Goal: Information Seeking & Learning: Find contact information

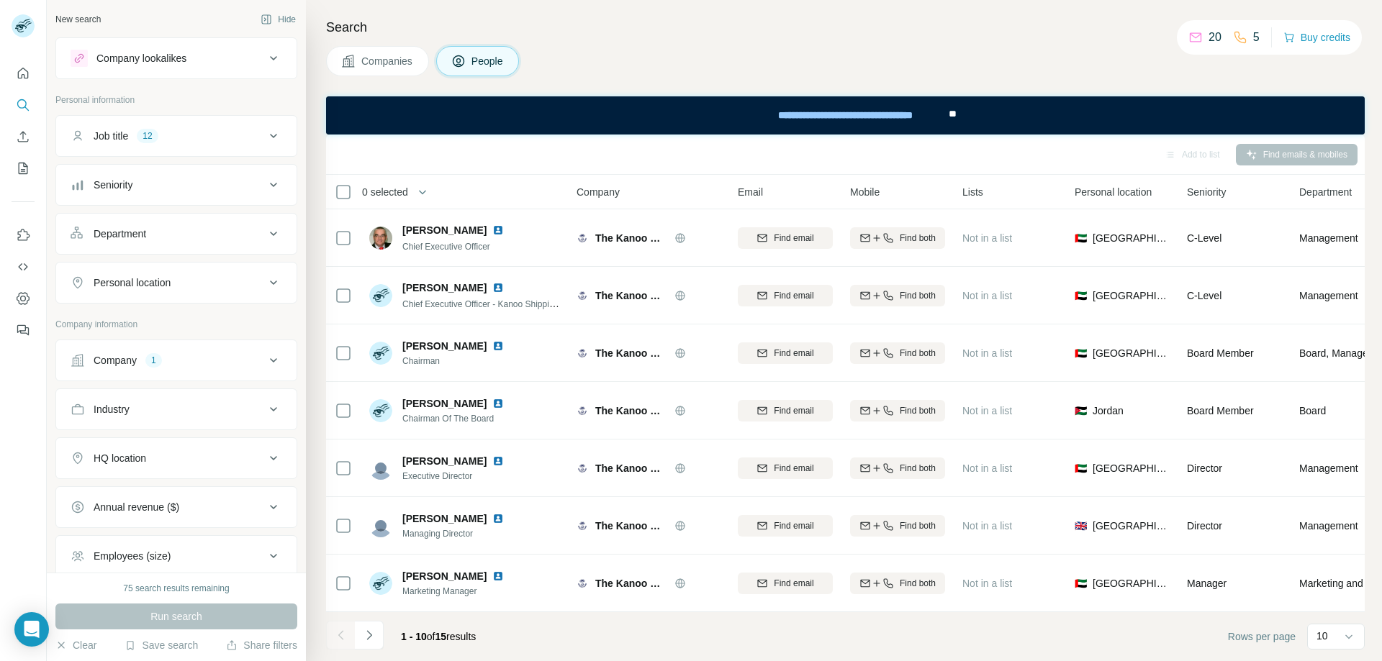
click at [265, 363] on icon at bounding box center [273, 360] width 17 height 17
click at [186, 406] on input "text" at bounding box center [177, 397] width 212 height 26
paste input "**********"
type input "**********"
click at [171, 447] on div "EigenLayer [DOMAIN_NAME]" at bounding box center [171, 435] width 194 height 39
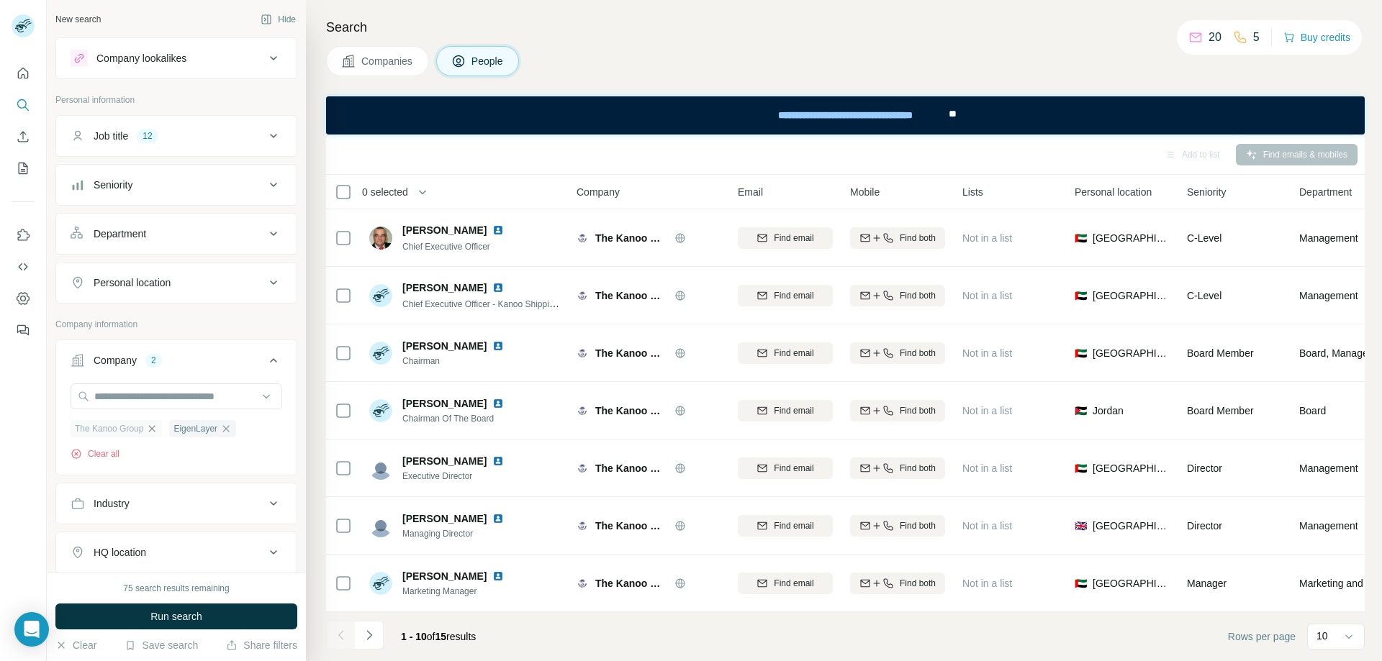
click at [155, 432] on icon "button" at bounding box center [152, 428] width 6 height 6
click at [227, 620] on button "Run search" at bounding box center [176, 617] width 242 height 26
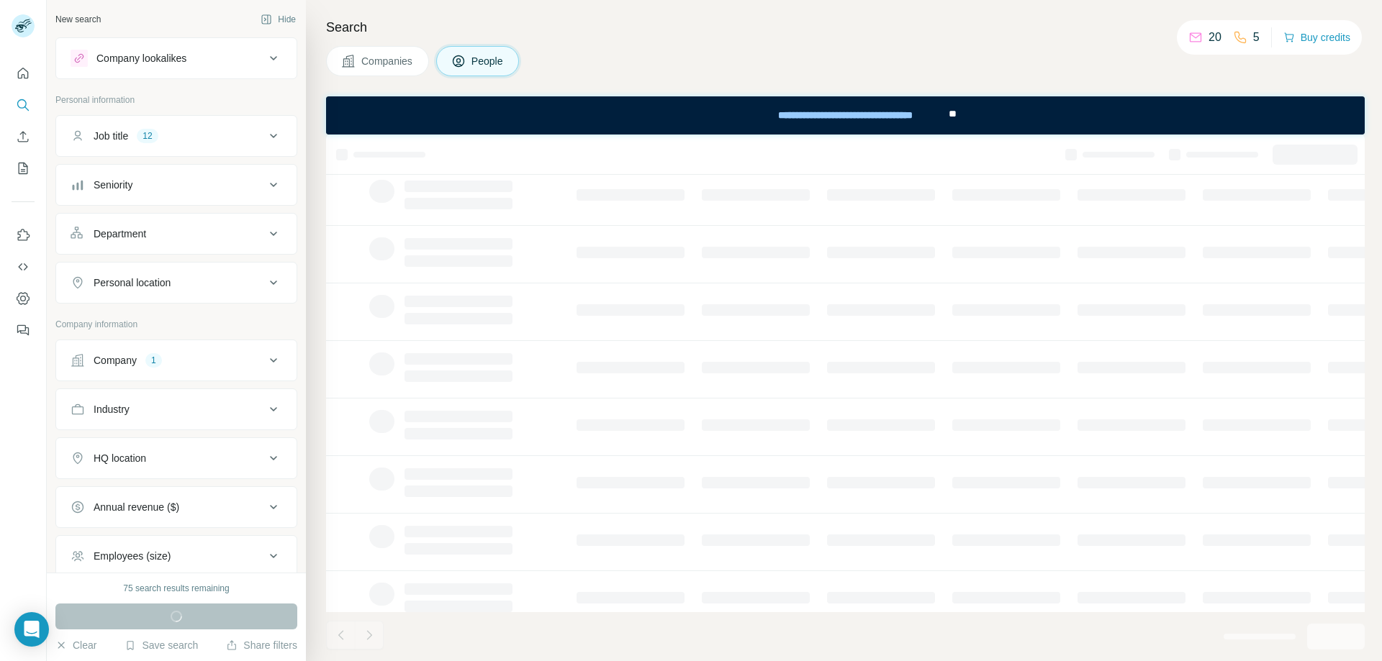
scroll to position [180, 0]
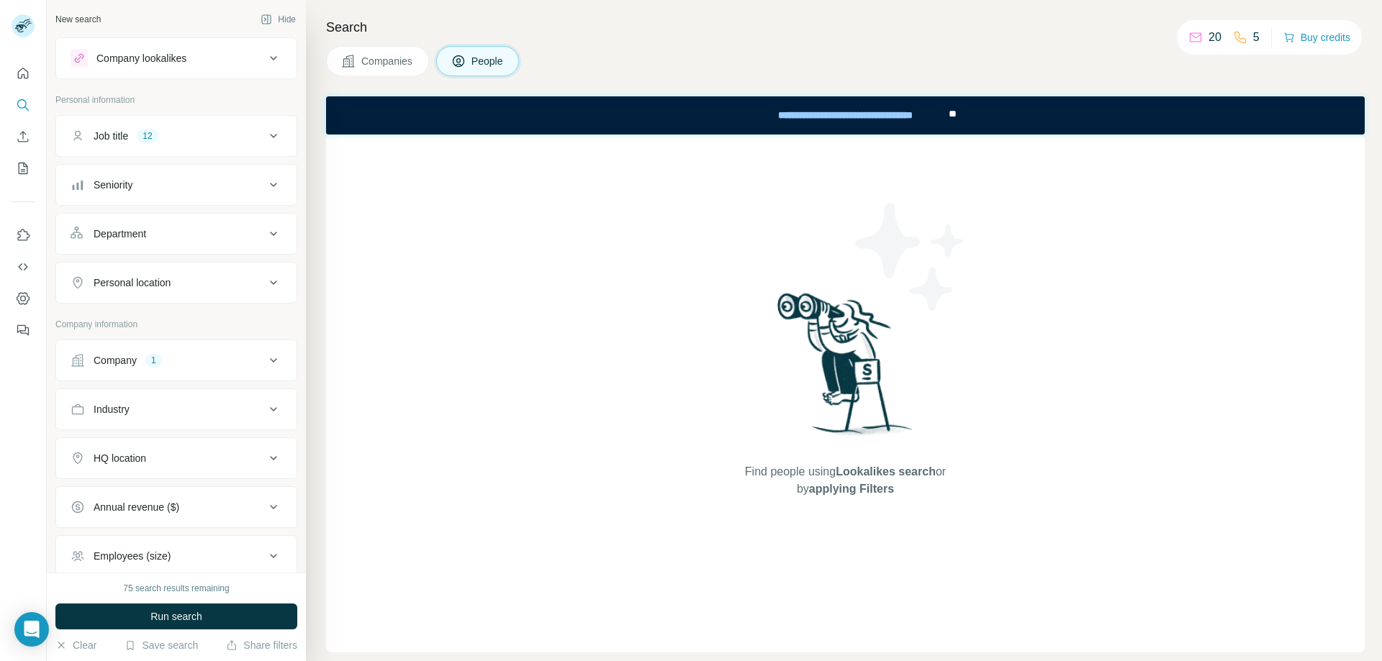
click at [268, 137] on icon at bounding box center [273, 135] width 17 height 17
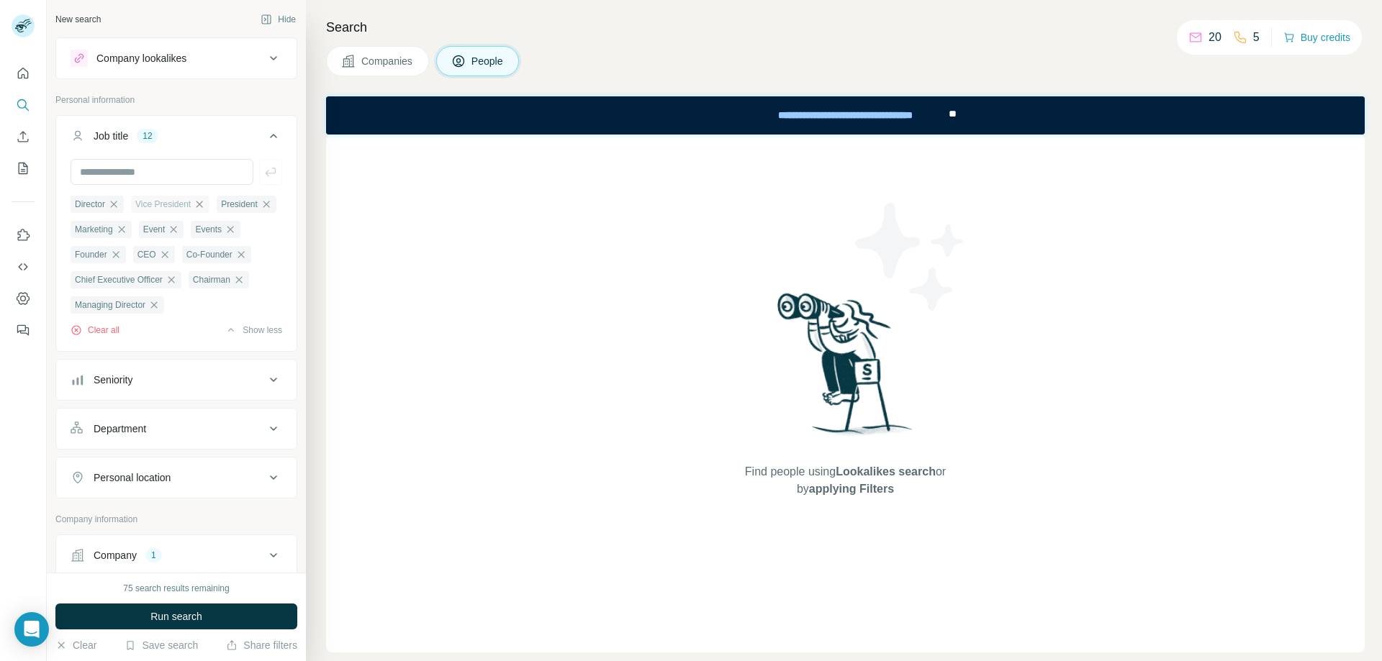
click at [203, 204] on icon "button" at bounding box center [199, 204] width 6 height 6
click at [119, 203] on icon "button" at bounding box center [114, 205] width 12 height 12
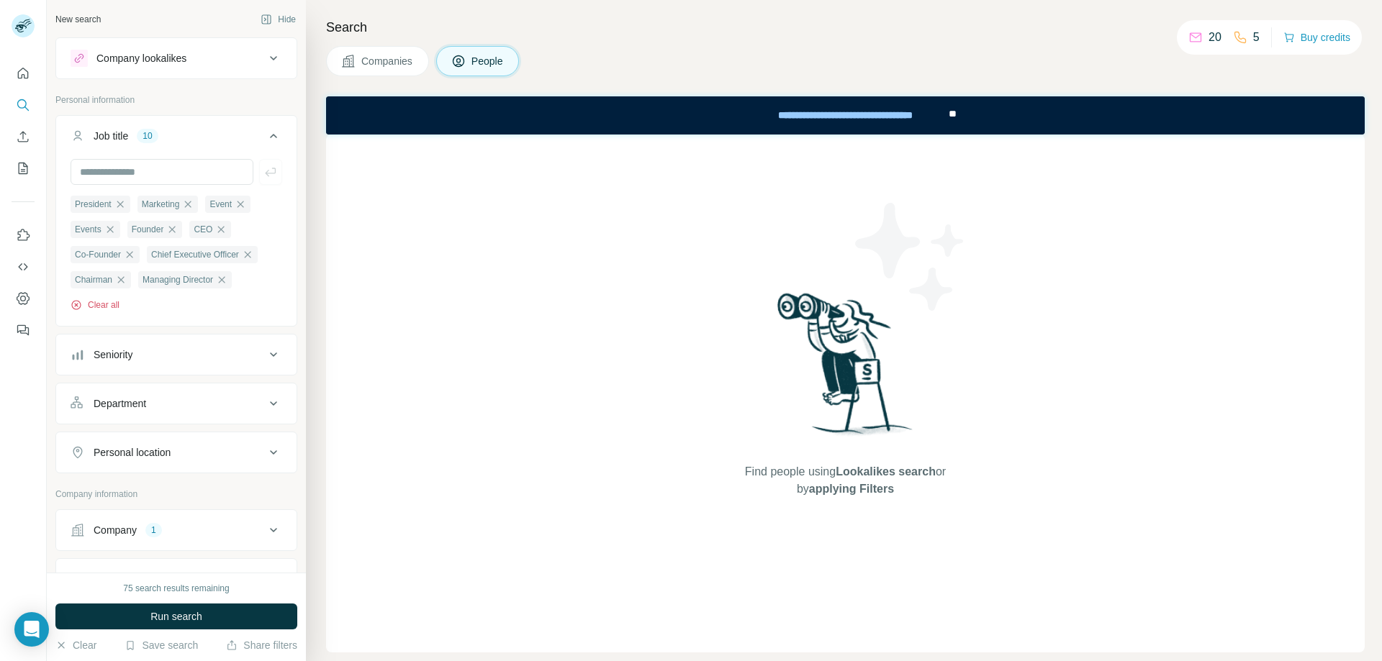
click at [108, 307] on button "Clear all" at bounding box center [95, 305] width 49 height 13
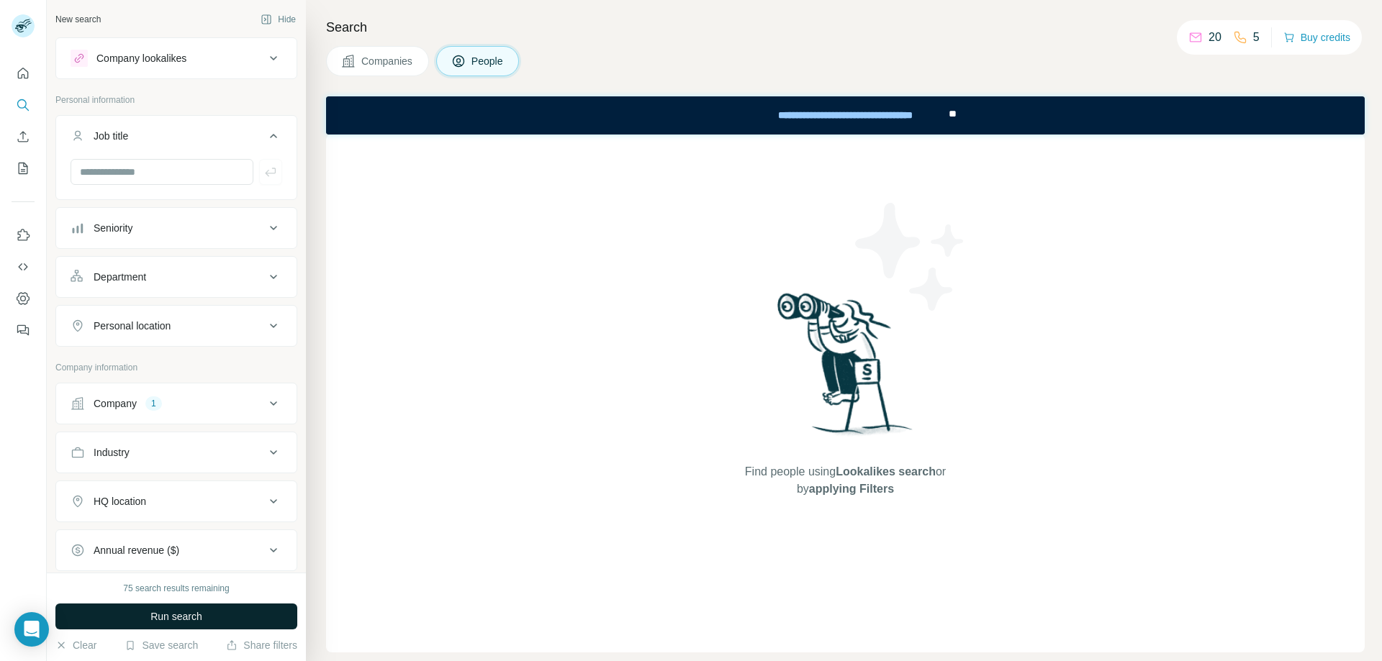
click at [227, 620] on button "Run search" at bounding box center [176, 617] width 242 height 26
click at [221, 615] on button "Run search" at bounding box center [176, 617] width 242 height 26
click at [240, 625] on button "Run search" at bounding box center [176, 617] width 242 height 26
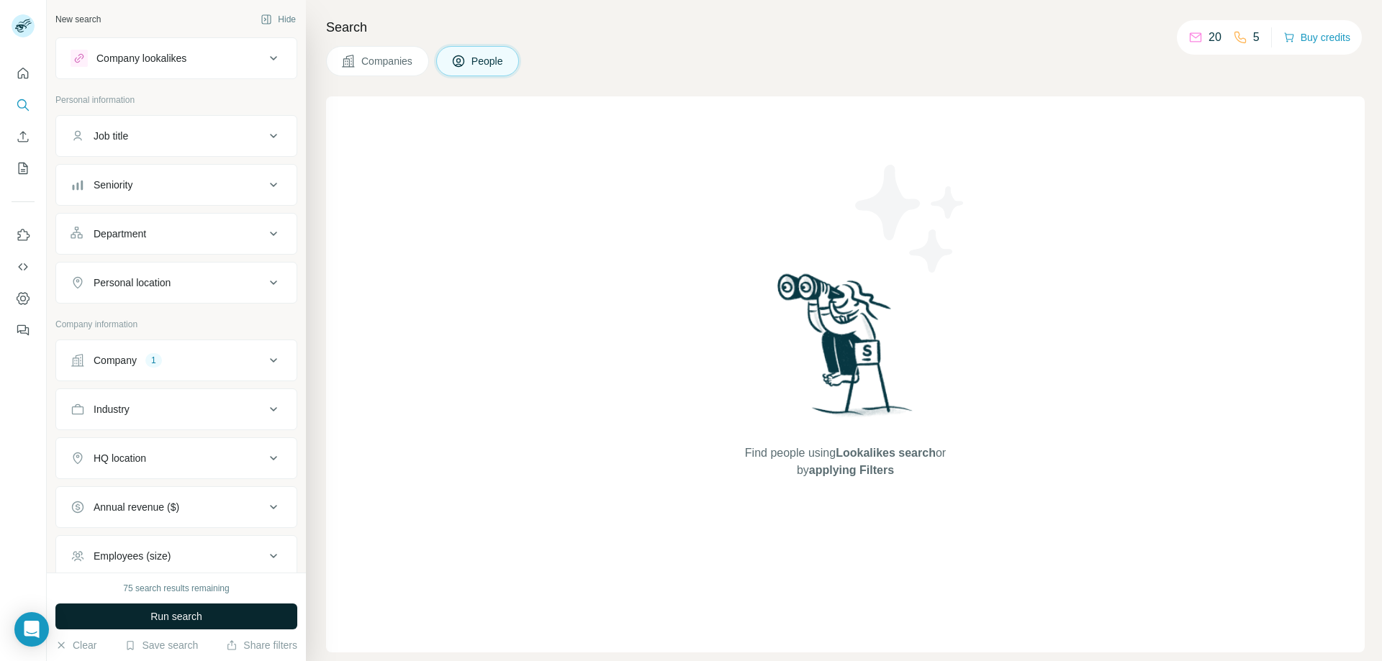
click at [211, 609] on button "Run search" at bounding box center [176, 617] width 242 height 26
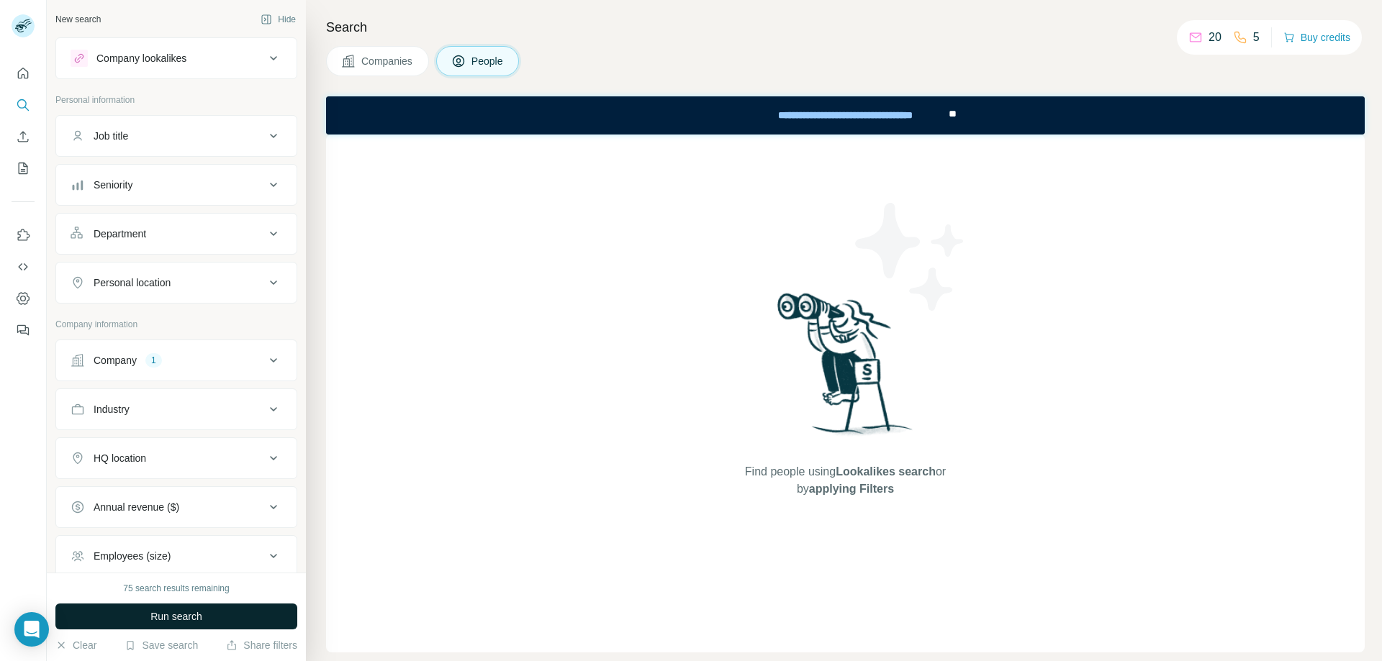
click at [237, 613] on button "Run search" at bounding box center [176, 617] width 242 height 26
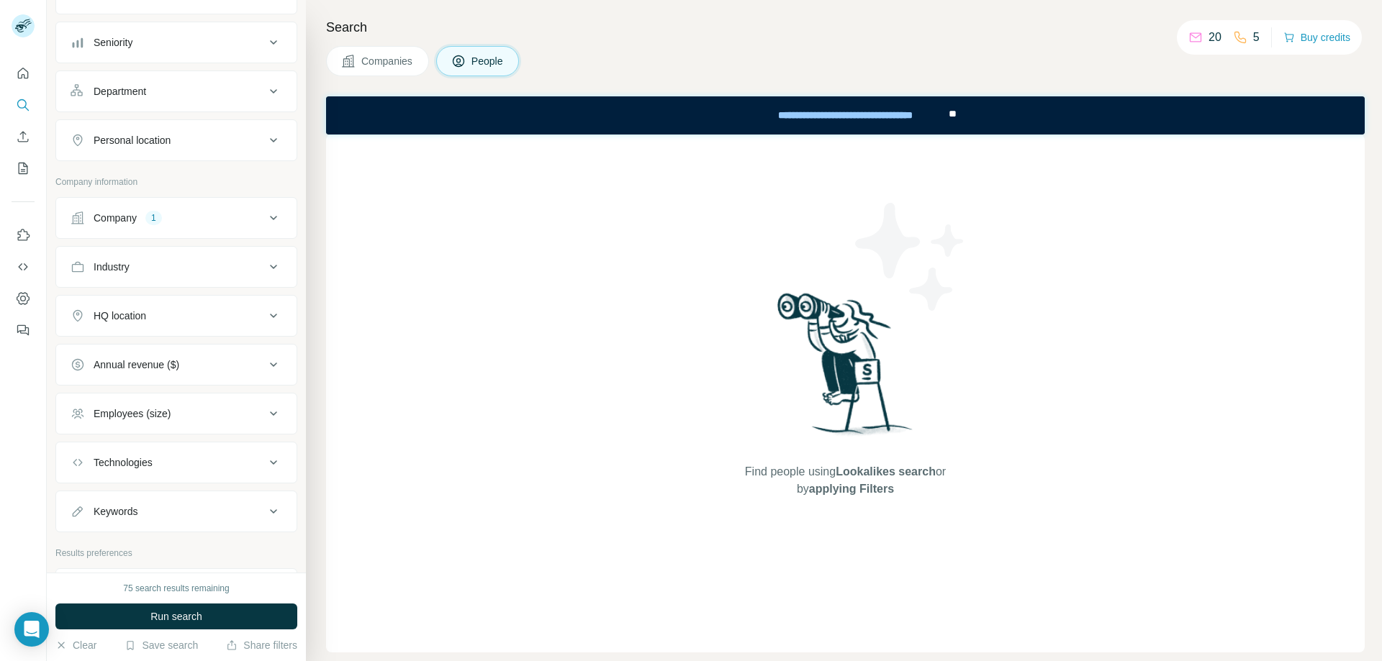
scroll to position [144, 0]
click at [271, 220] on icon at bounding box center [273, 216] width 17 height 17
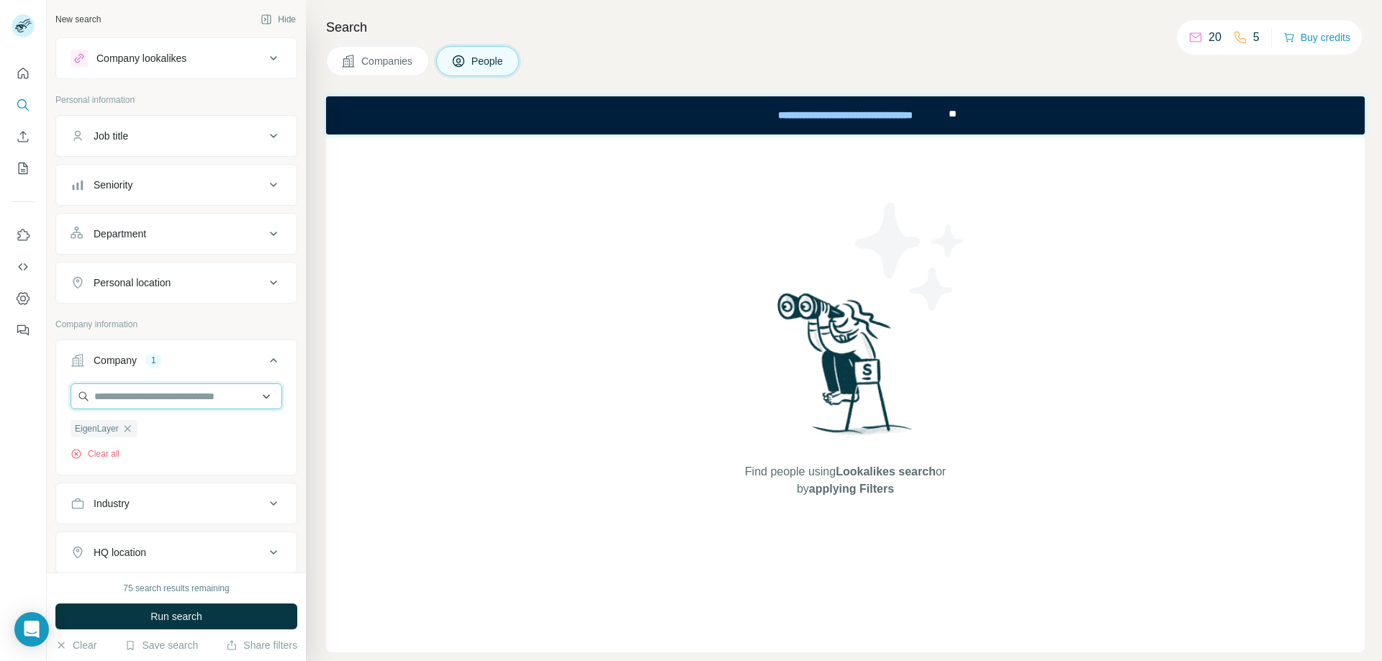
click at [148, 397] on input "text" at bounding box center [177, 397] width 212 height 26
type input "*********"
click at [173, 431] on p "Eigenlabs" at bounding box center [146, 429] width 69 height 14
click at [199, 434] on icon "button" at bounding box center [195, 429] width 12 height 12
click at [172, 396] on input "text" at bounding box center [177, 397] width 212 height 26
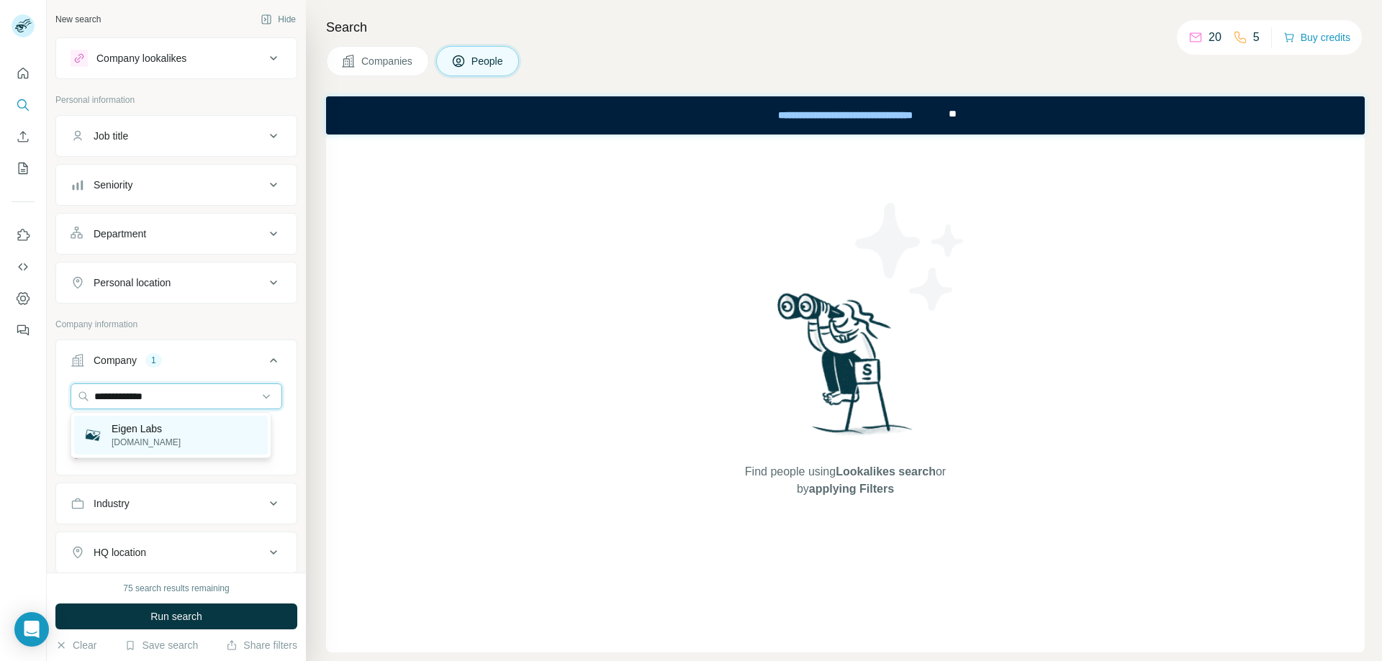
type input "**********"
click at [176, 442] on div "Eigen Labs eigenlabs.org" at bounding box center [171, 435] width 194 height 39
drag, startPoint x: 130, startPoint y: 428, endPoint x: 157, endPoint y: 470, distance: 49.5
click at [130, 428] on icon "button" at bounding box center [128, 429] width 12 height 12
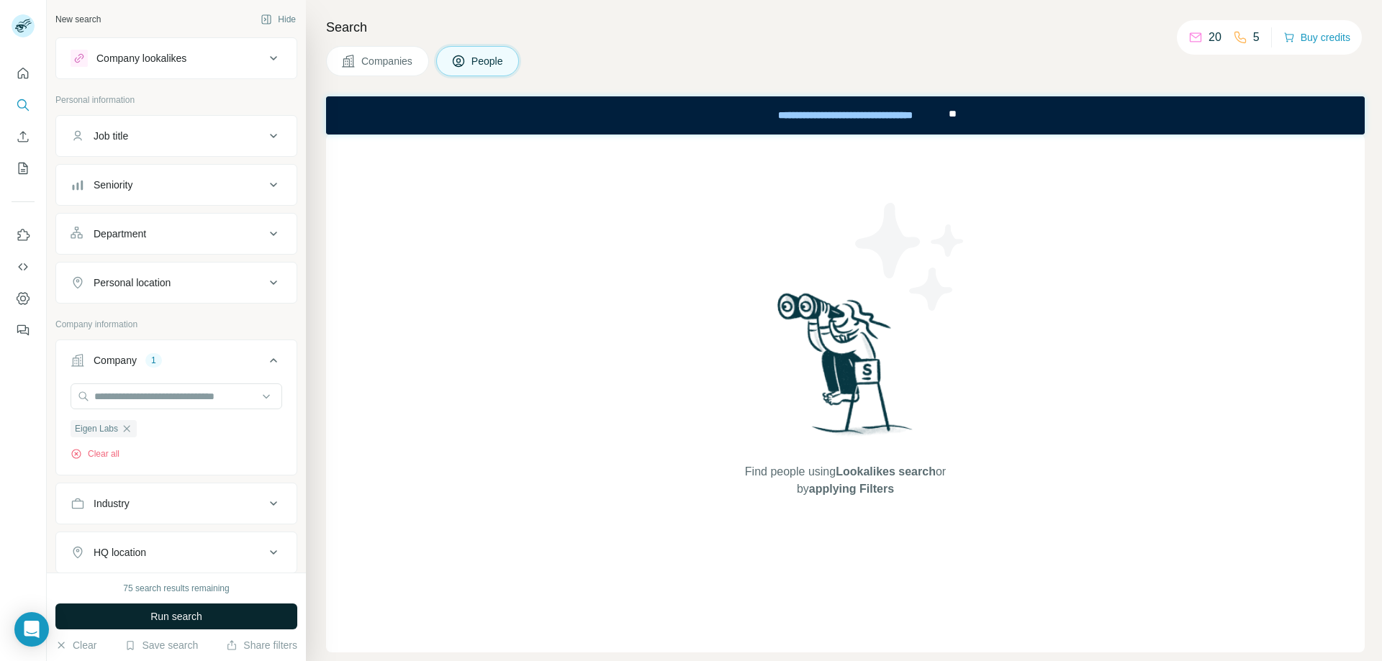
click at [216, 610] on button "Run search" at bounding box center [176, 617] width 242 height 26
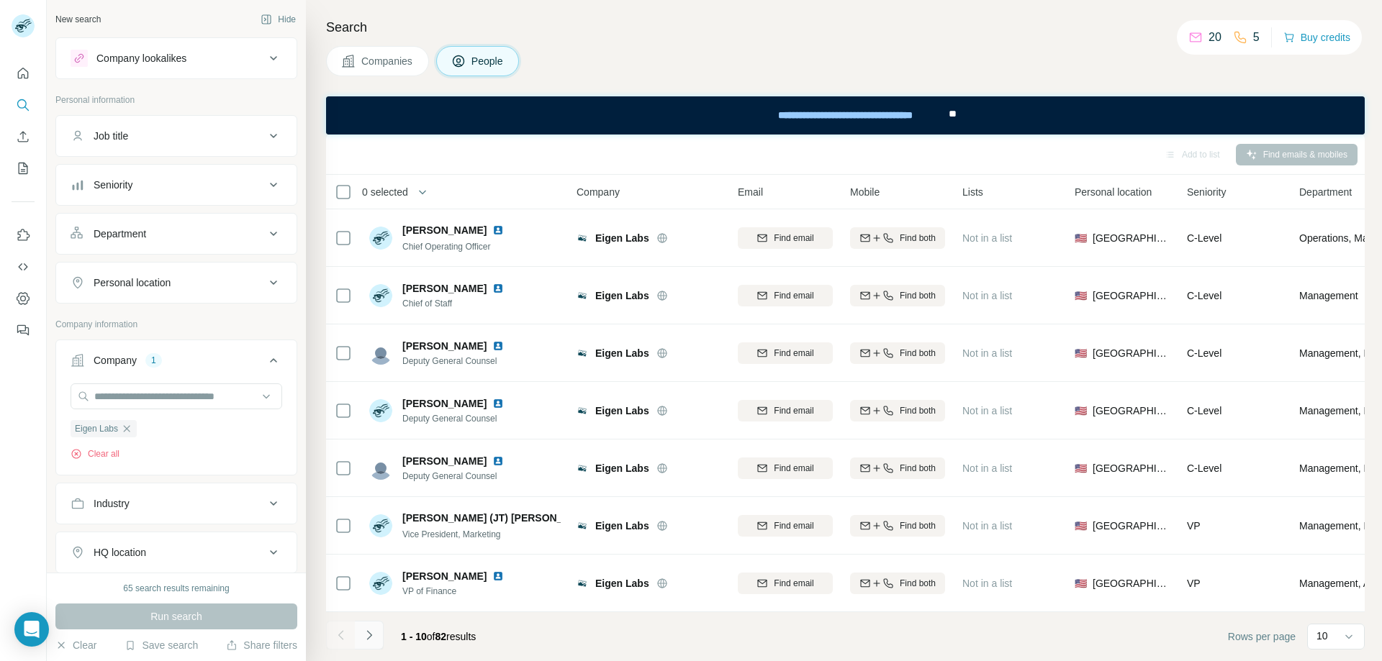
click at [369, 648] on button "Navigate to next page" at bounding box center [369, 635] width 29 height 29
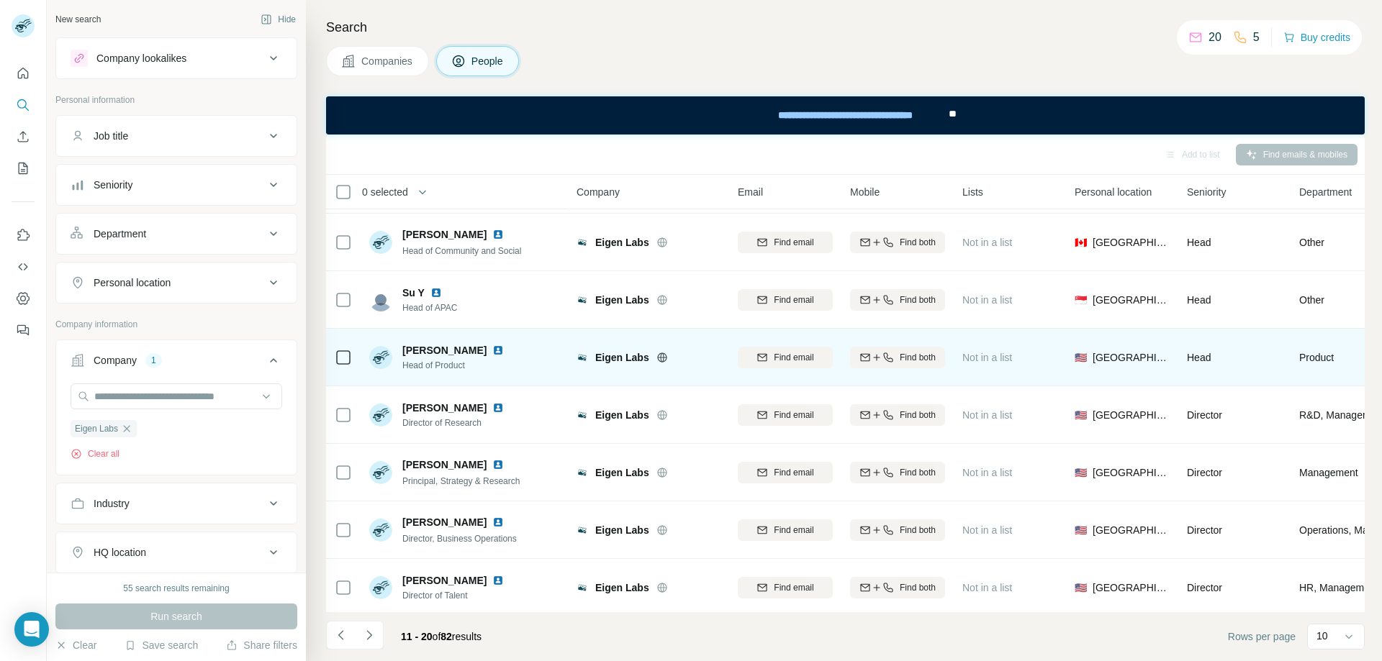
scroll to position [180, 0]
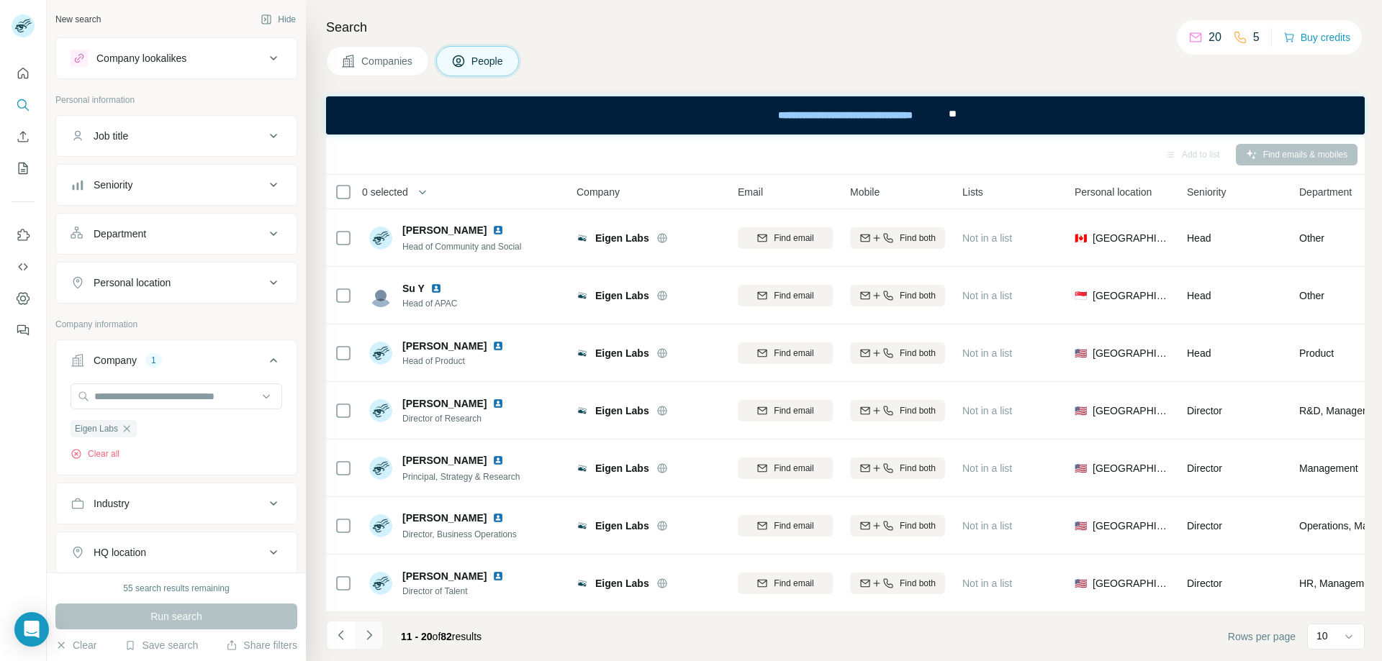
click at [374, 641] on icon "Navigate to next page" at bounding box center [369, 635] width 14 height 14
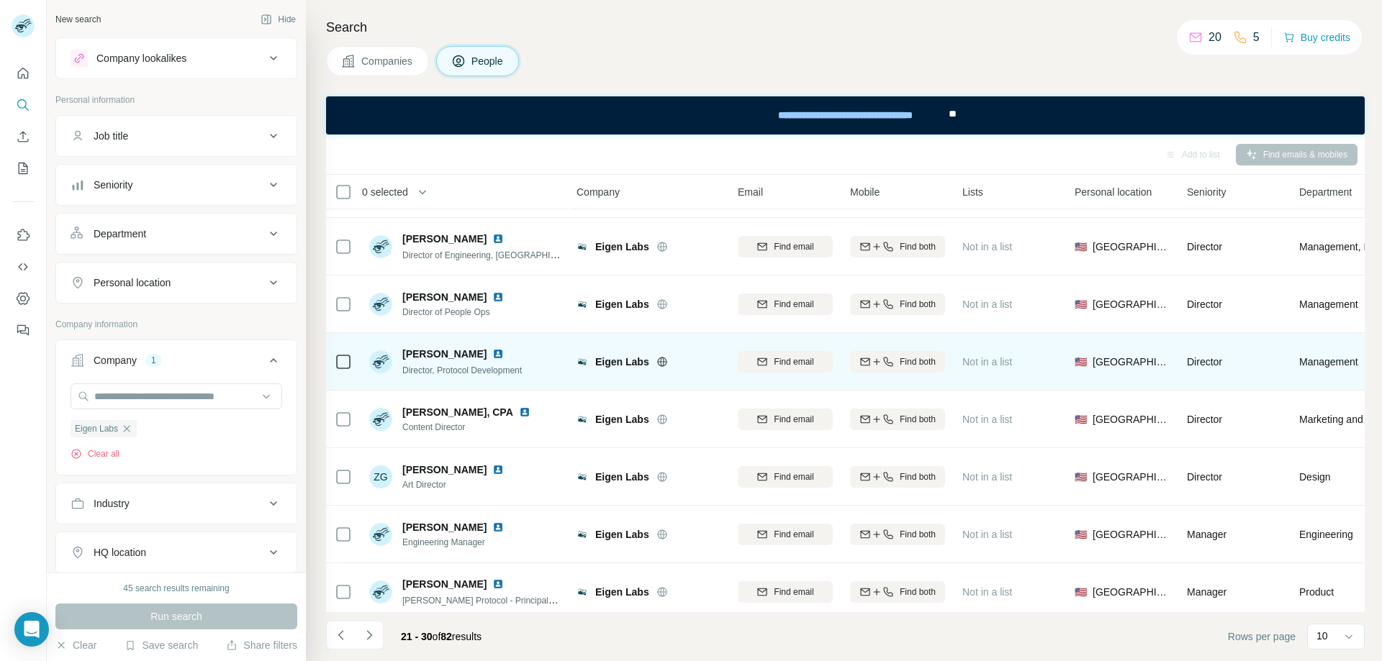
scroll to position [0, 0]
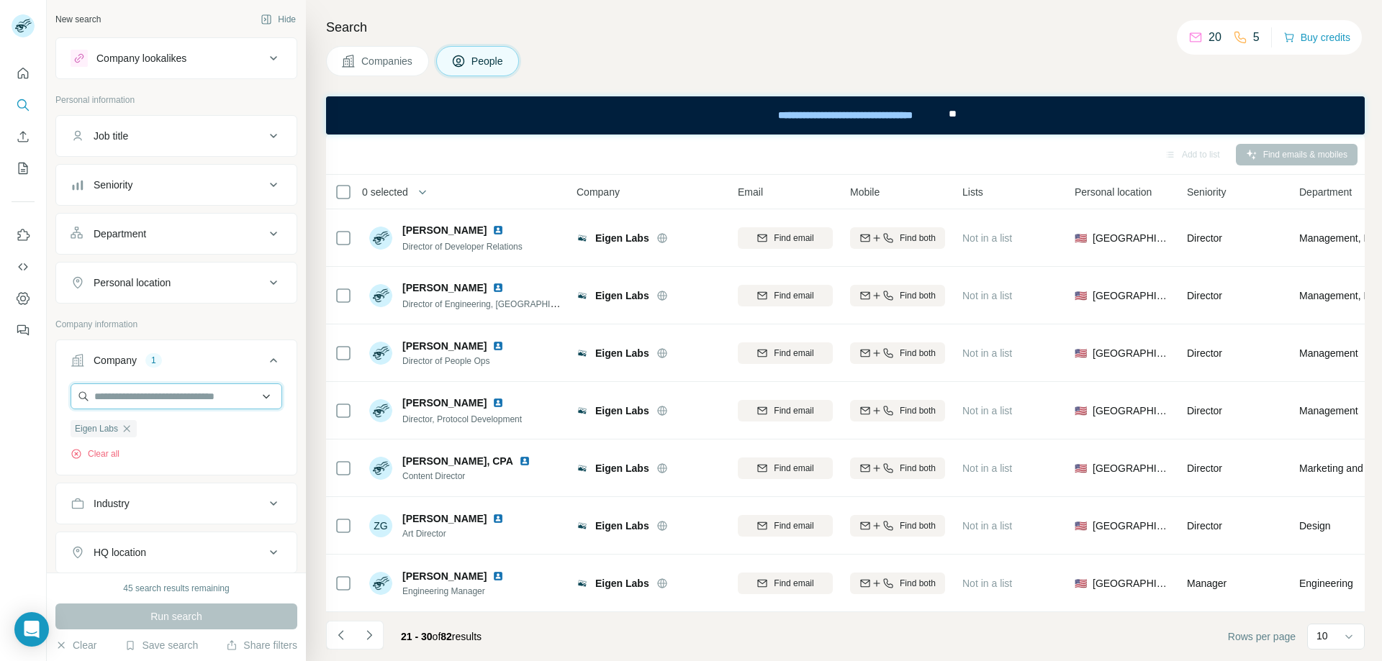
click at [158, 396] on input "text" at bounding box center [177, 397] width 212 height 26
type input "**********"
click at [194, 435] on div "EigenLayer [DOMAIN_NAME]" at bounding box center [171, 435] width 194 height 39
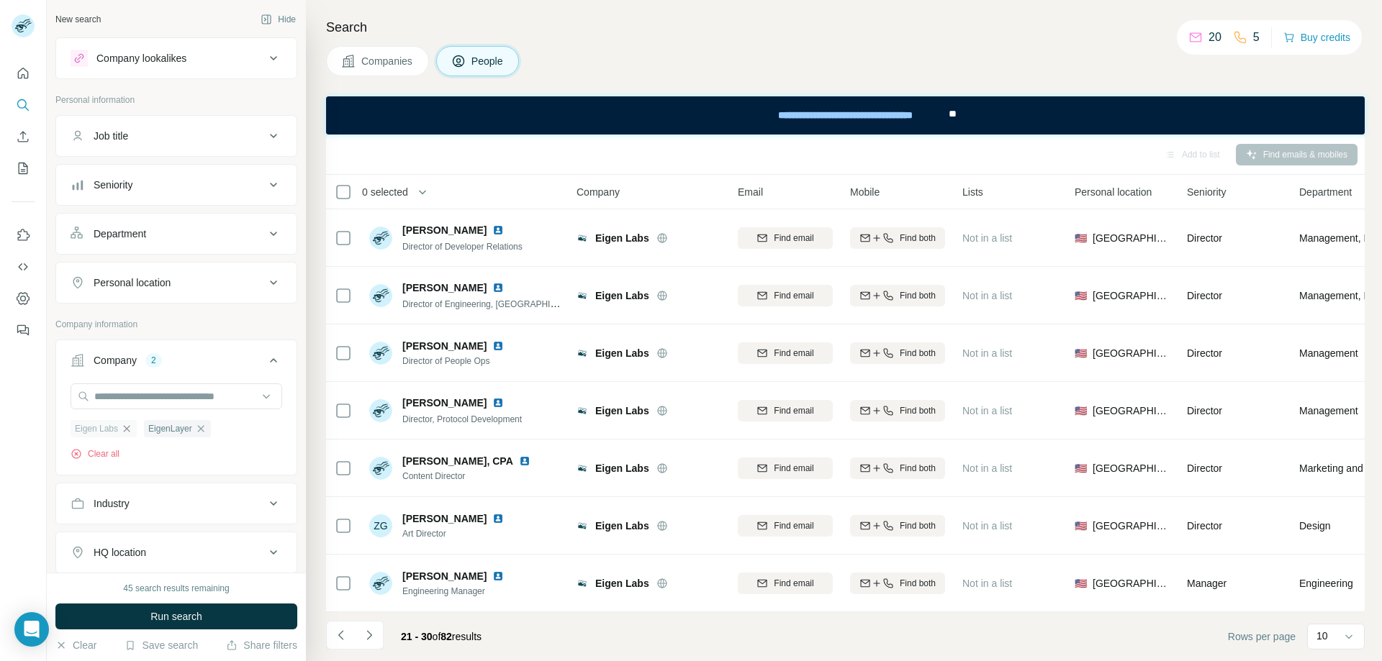
click at [131, 430] on icon "button" at bounding box center [127, 429] width 12 height 12
click at [222, 618] on button "Run search" at bounding box center [176, 617] width 242 height 26
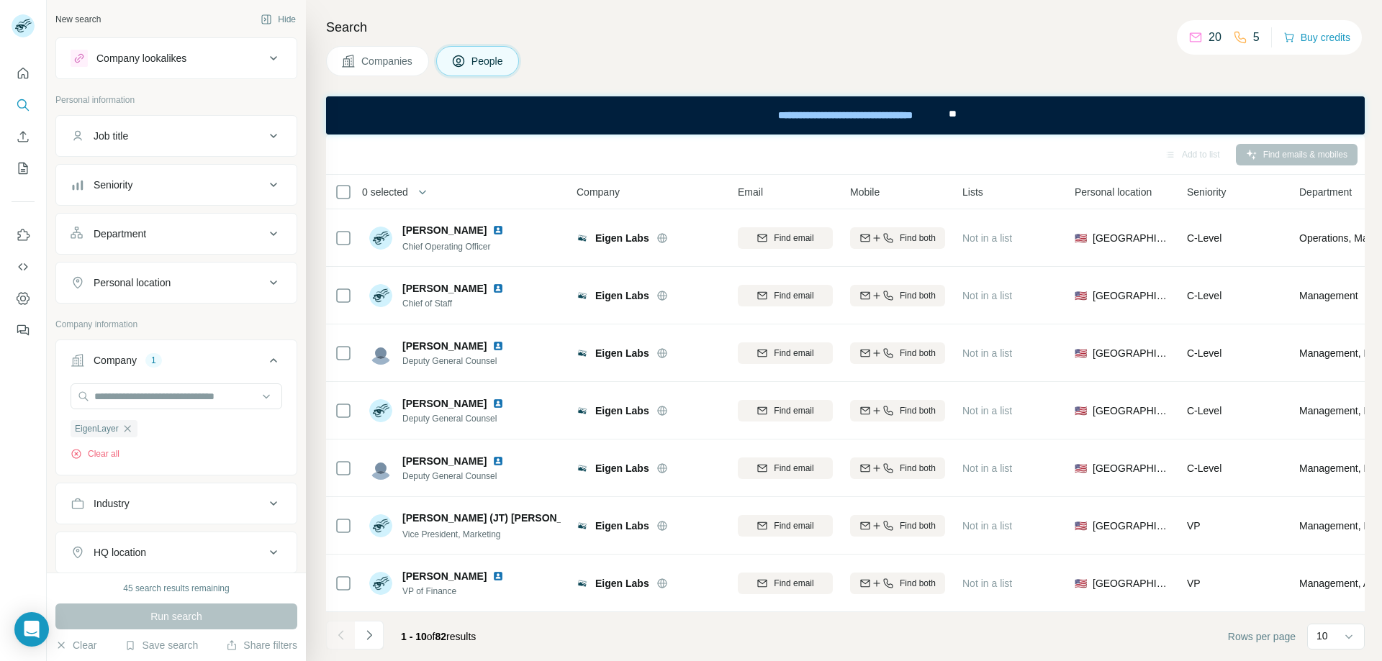
click at [207, 623] on div "Run search" at bounding box center [176, 617] width 242 height 26
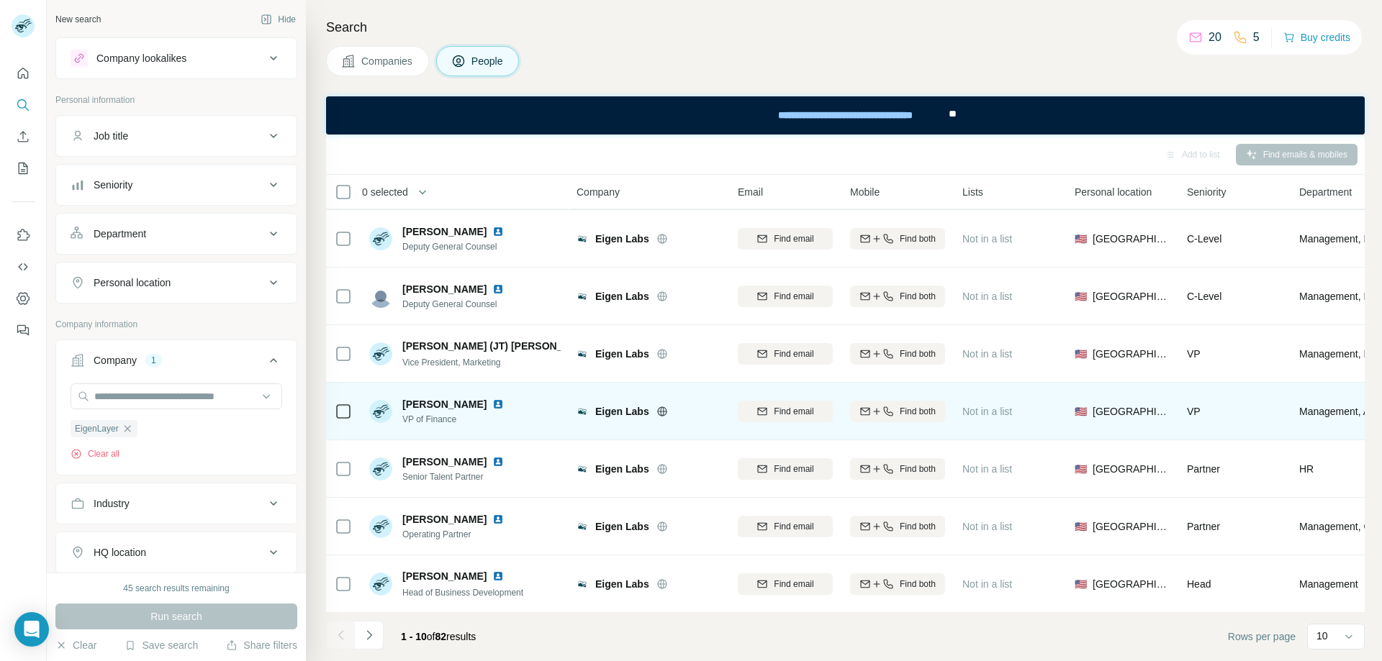
scroll to position [180, 0]
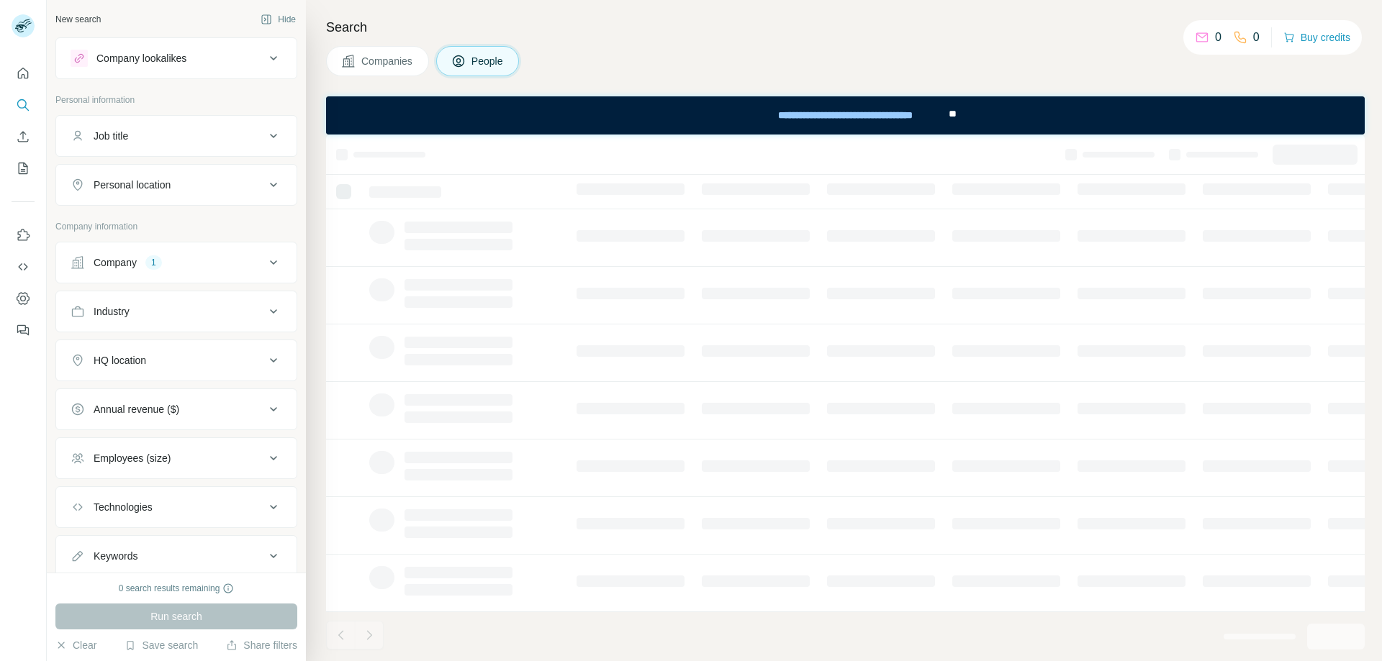
click at [267, 265] on icon at bounding box center [273, 262] width 17 height 17
click at [266, 265] on icon at bounding box center [273, 262] width 17 height 17
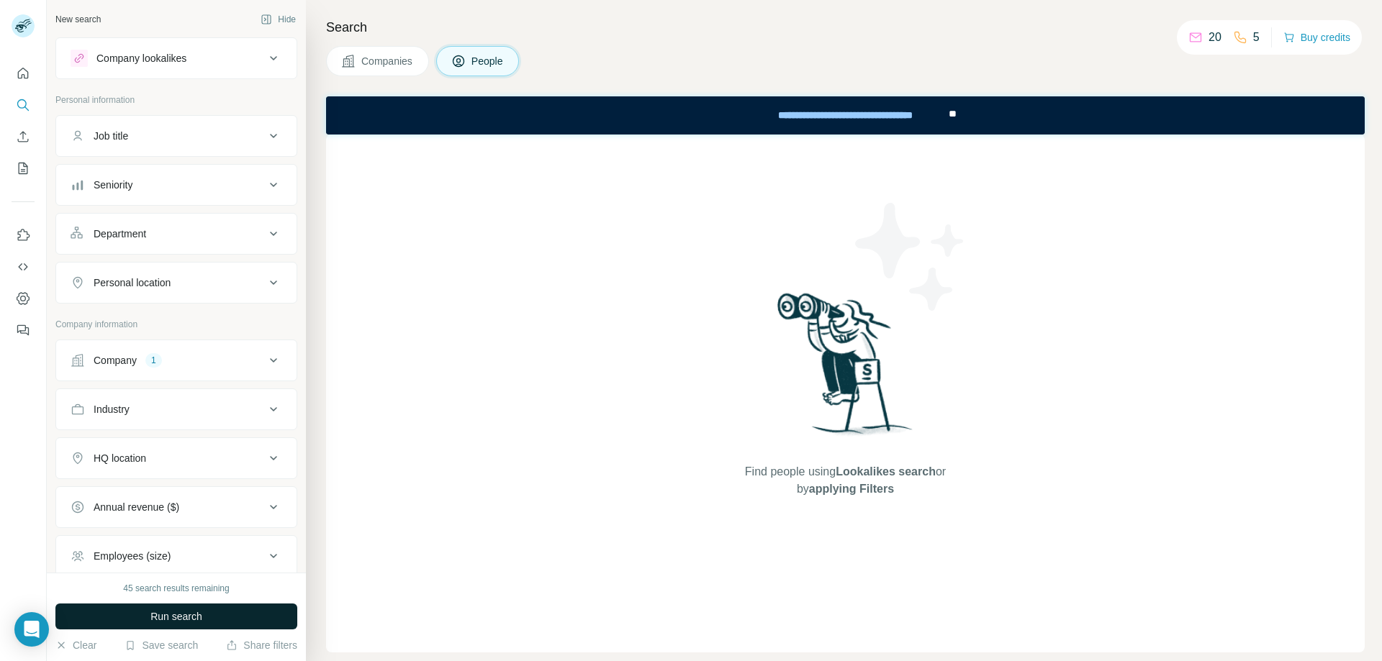
click at [262, 618] on button "Run search" at bounding box center [176, 617] width 242 height 26
click at [191, 613] on span "Run search" at bounding box center [176, 617] width 52 height 14
click at [265, 356] on icon at bounding box center [273, 360] width 17 height 17
click at [214, 617] on button "Run search" at bounding box center [176, 617] width 242 height 26
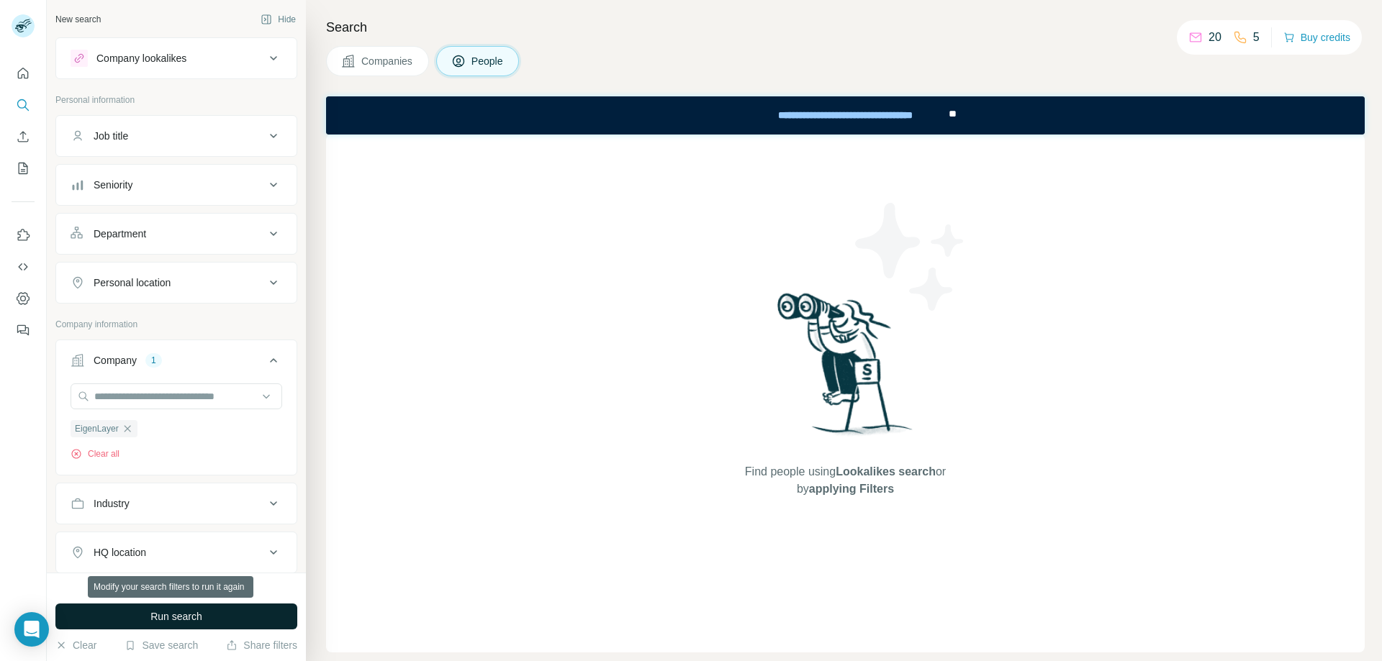
click at [214, 612] on button "Run search" at bounding box center [176, 617] width 242 height 26
click at [191, 615] on span "Run search" at bounding box center [176, 617] width 52 height 14
click at [193, 613] on span "Run search" at bounding box center [176, 617] width 52 height 14
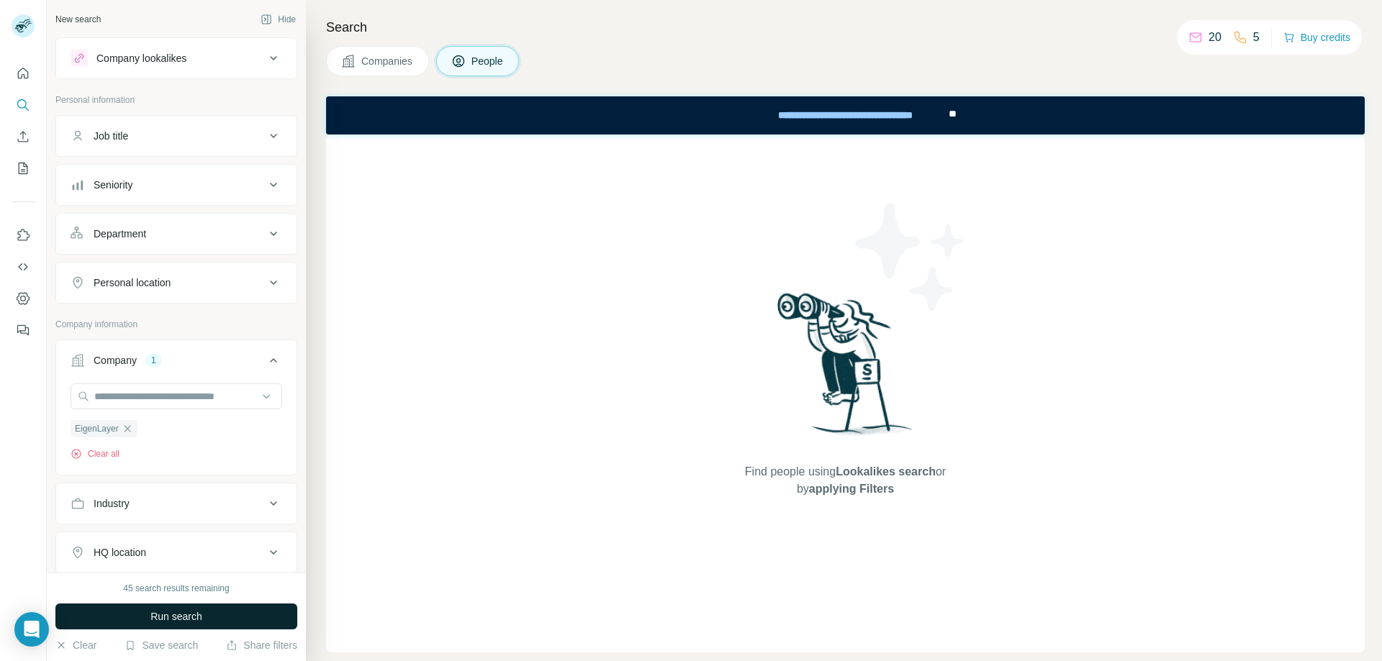
click at [193, 613] on span "Run search" at bounding box center [176, 617] width 52 height 14
click at [265, 363] on icon at bounding box center [273, 360] width 17 height 17
click at [216, 611] on button "Run search" at bounding box center [176, 617] width 242 height 26
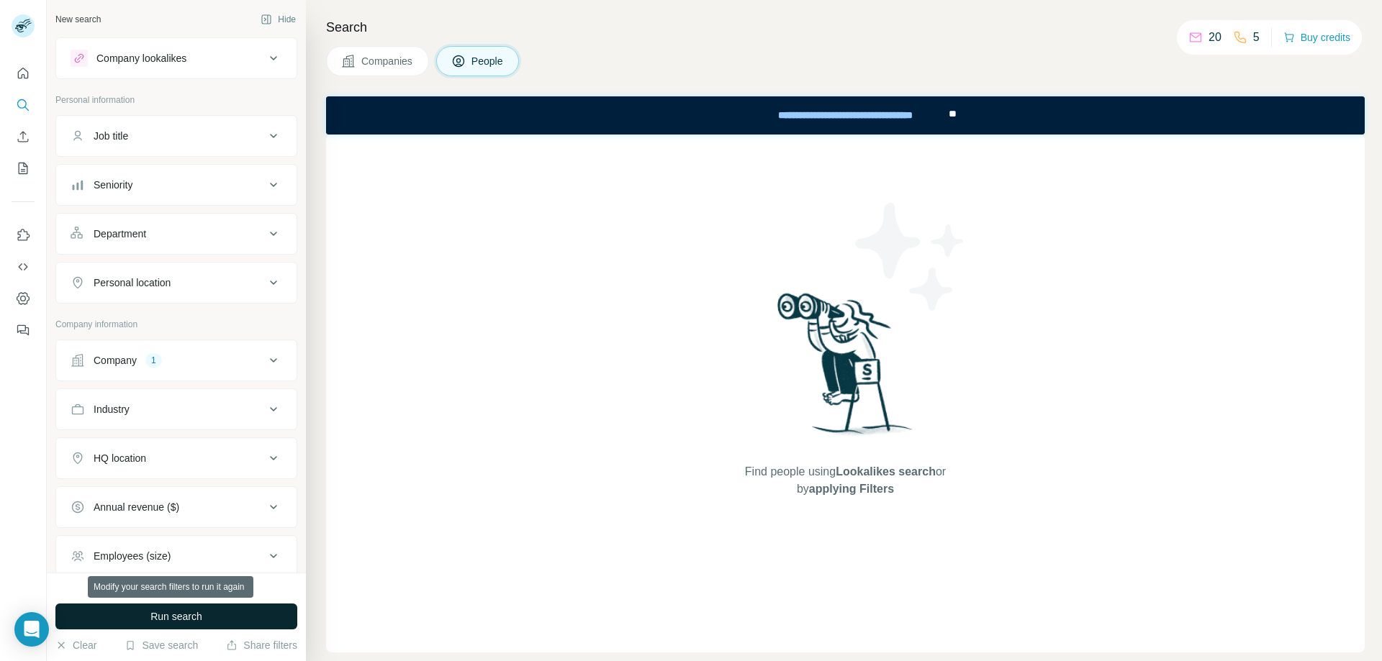
click at [216, 611] on button "Run search" at bounding box center [176, 617] width 242 height 26
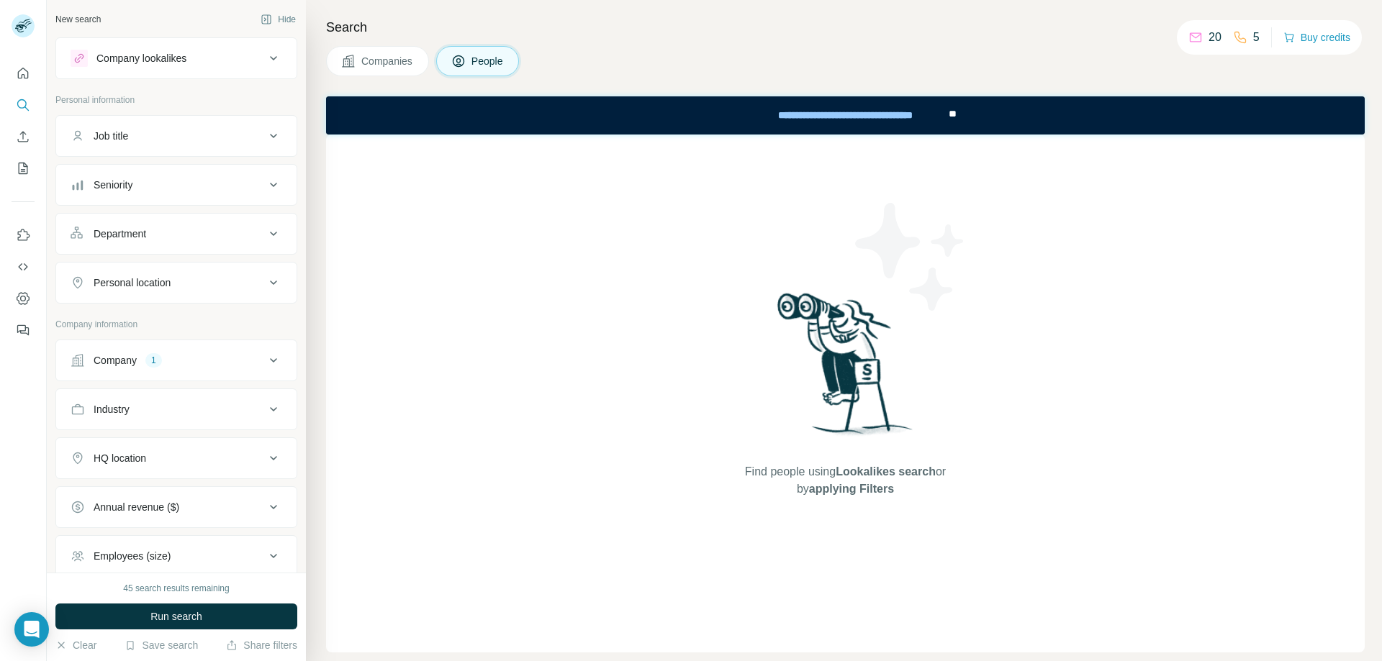
click at [767, 90] on div "Search Companies People Find people using Lookalikes search or by applying Filt…" at bounding box center [844, 330] width 1076 height 661
click at [183, 617] on span "Run search" at bounding box center [176, 617] width 52 height 14
click at [183, 616] on span "Run search" at bounding box center [176, 617] width 52 height 14
